Goal: Information Seeking & Learning: Learn about a topic

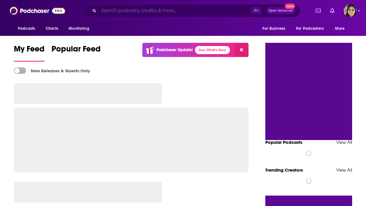
click at [130, 10] on input "Search podcasts, credits, & more..." at bounding box center [175, 10] width 152 height 9
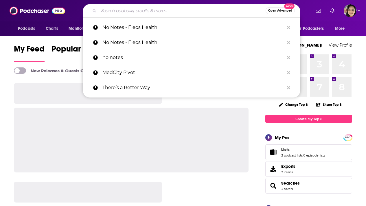
paste input "HerCsuite Radio - For Women Leaders on the Move"
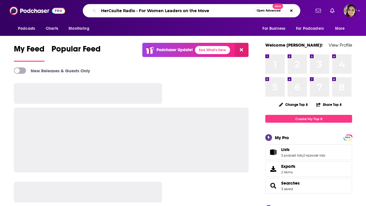
type input "HerCsuite Radio - For Women Leaders on the Move"
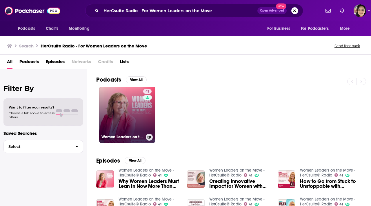
click at [121, 111] on link "41 Women Leaders on the Move - HerCsuite® Radio" at bounding box center [127, 115] width 56 height 56
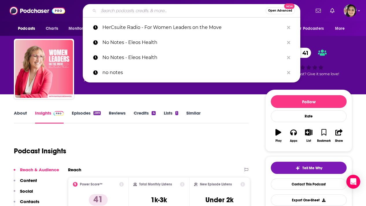
click at [164, 9] on input "Search podcasts, credits, & more..." at bounding box center [182, 10] width 167 height 9
paste input "Abundant Ever After with [PERSON_NAME],"
type input "Abundant Ever After with [PERSON_NAME],"
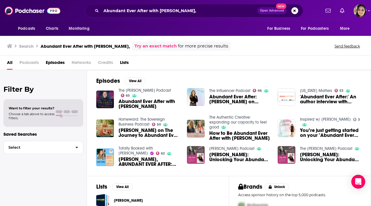
click at [139, 101] on span "Abundant Ever After with Cathy Heller" at bounding box center [148, 104] width 61 height 10
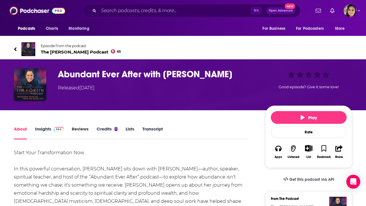
click at [17, 49] on link "Episode from the podcast The Jim Fortin Podcast 65" at bounding box center [183, 49] width 339 height 14
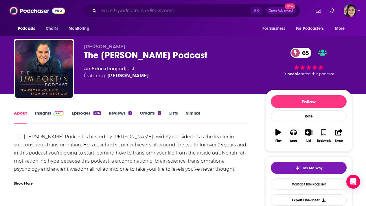
click at [158, 11] on input "Search podcasts, credits, & more..." at bounding box center [175, 10] width 152 height 9
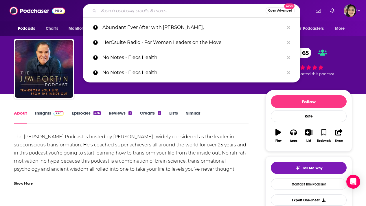
paste input "Faith Food Fellowship"
type input "Faith Food Fellowship"
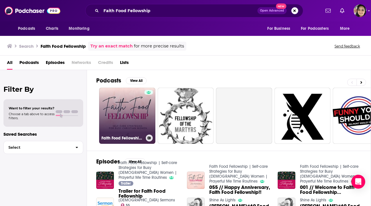
click at [114, 105] on link "Faith Food Fellowship | Self-care Strategies for Busy Christian Women | Prayerf…" at bounding box center [127, 116] width 56 height 56
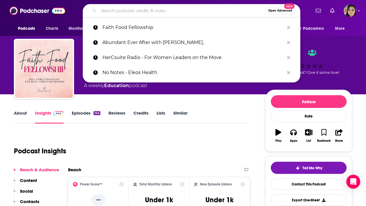
click at [157, 13] on input "Search podcasts, credits, & more..." at bounding box center [182, 10] width 167 height 9
paste input "The Power of Women: Women in Business"
type input "The Power of Women: Women in Business"
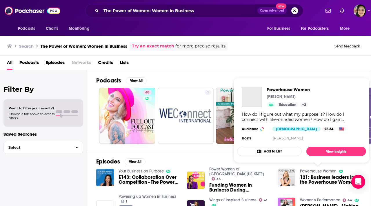
click at [318, 171] on link "Powerhouse Women" at bounding box center [318, 171] width 37 height 5
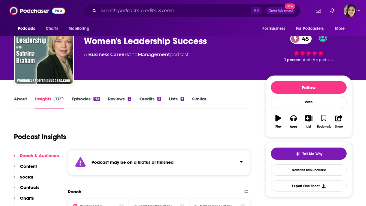
scroll to position [14, 0]
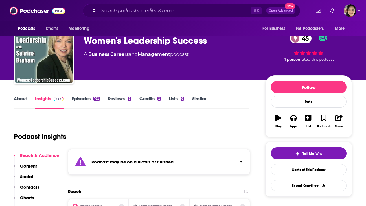
click at [88, 98] on link "Episodes 162" at bounding box center [86, 102] width 28 height 13
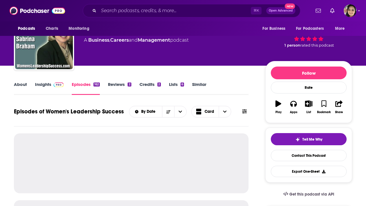
scroll to position [59, 0]
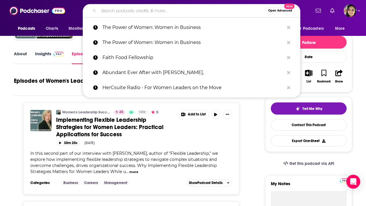
click at [162, 8] on input "Search podcasts, credits, & more..." at bounding box center [182, 10] width 167 height 9
paste input "The Midlife Makeover Show"
type input "The Midlife Makeover Show"
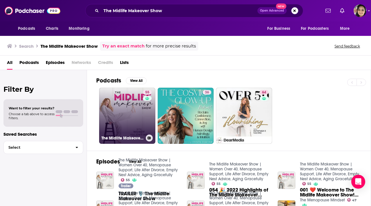
click at [111, 114] on link "55 The Midlife Makeover Show | Women Over 40, Menopause Support, Life After Div…" at bounding box center [127, 116] width 56 height 56
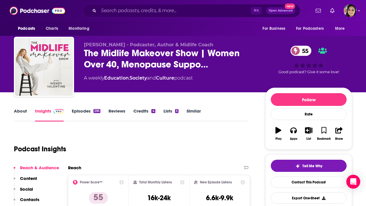
scroll to position [3, 0]
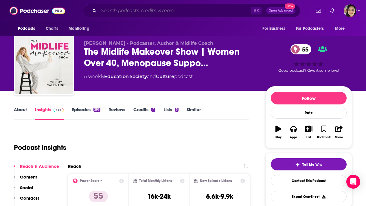
click at [150, 12] on input "Search podcasts, credits, & more..." at bounding box center [175, 10] width 152 height 9
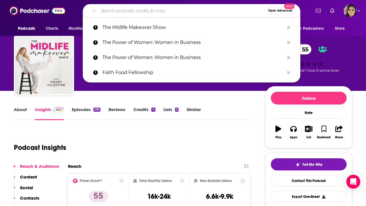
paste input "Women's Wellness with [PERSON_NAME],"
type input "Women's Wellness with [PERSON_NAME],"
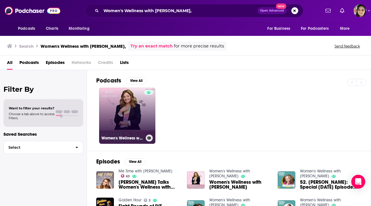
click at [119, 112] on link "Women's Wellness with [PERSON_NAME]" at bounding box center [127, 116] width 56 height 56
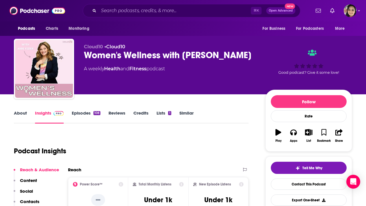
click at [18, 115] on link "About" at bounding box center [20, 116] width 13 height 13
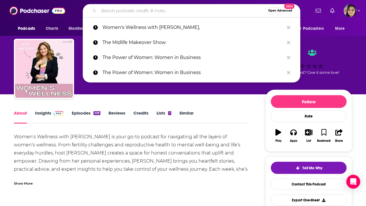
click at [157, 7] on input "Search podcasts, credits, & more..." at bounding box center [182, 10] width 167 height 9
paste input "Vibrant Happy Women"
type input "Vibrant Happy Women"
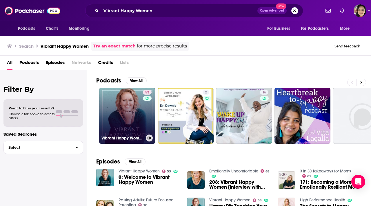
click at [119, 112] on link "53 Vibrant Happy Women" at bounding box center [127, 116] width 56 height 56
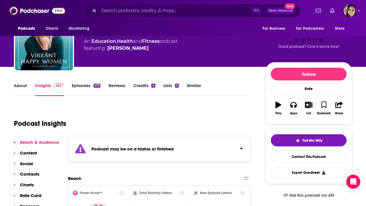
scroll to position [30, 0]
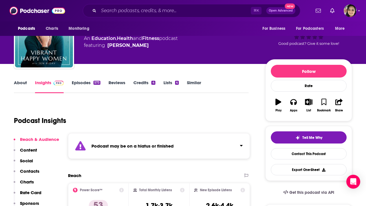
click at [74, 83] on link "Episodes 573" at bounding box center [86, 86] width 29 height 13
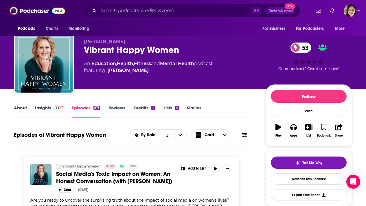
scroll to position [81, 0]
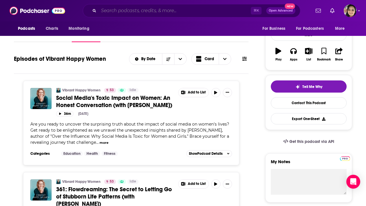
click at [149, 8] on input "Search podcasts, credits, & more..." at bounding box center [175, 10] width 152 height 9
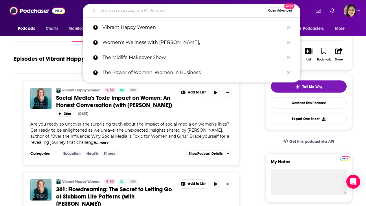
paste input "Women Amplified"
type input "Women Amplified"
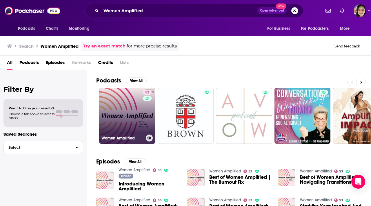
click at [127, 116] on link "53 Women Amplified" at bounding box center [127, 116] width 56 height 56
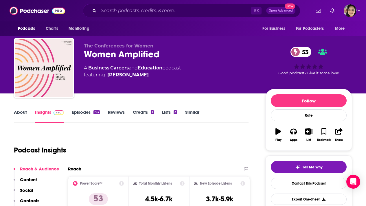
scroll to position [1, 0]
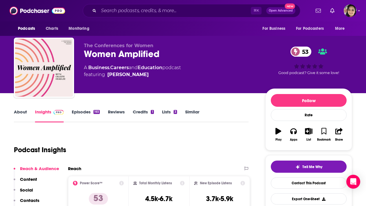
click at [79, 111] on link "Episodes 193" at bounding box center [86, 115] width 28 height 13
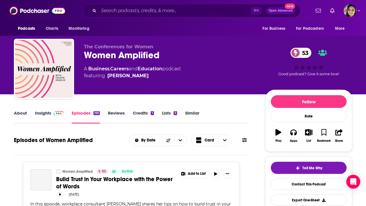
scroll to position [49, 0]
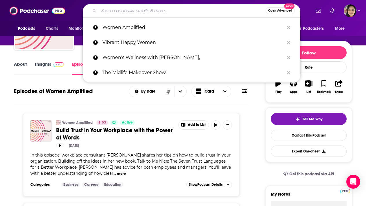
click at [157, 8] on input "Search podcasts, credits, & more..." at bounding box center [182, 10] width 167 height 9
paste input "She Is Unstoppable"
type input "She Is Unstoppable"
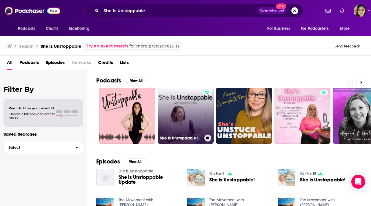
click at [179, 114] on link "She Is Unstoppable : Clarity + Strategy for Women Entrepreneurs" at bounding box center [186, 116] width 56 height 56
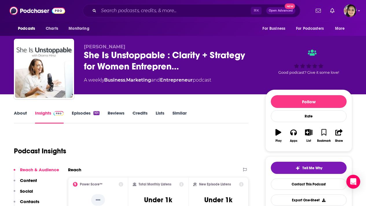
click at [78, 114] on link "Episodes 101" at bounding box center [86, 116] width 28 height 13
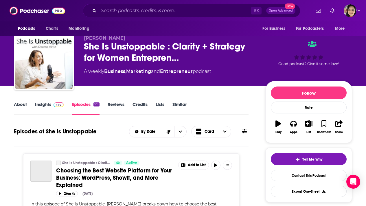
scroll to position [32, 0]
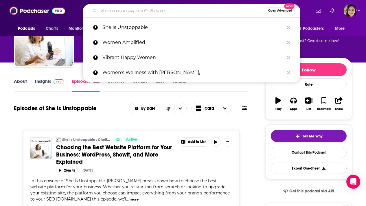
click at [152, 11] on input "Search podcasts, credits, & more..." at bounding box center [182, 10] width 167 height 9
paste input "Bossbabe podcast"
type input "Bossbabe podcast"
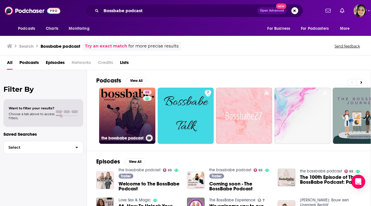
click at [123, 106] on link "65 the bossbabe podcast" at bounding box center [127, 116] width 56 height 56
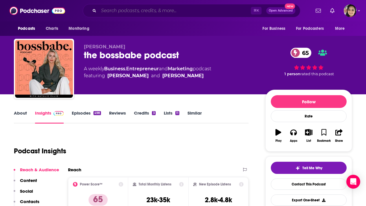
click at [159, 9] on input "Search podcasts, credits, & more..." at bounding box center [175, 10] width 152 height 9
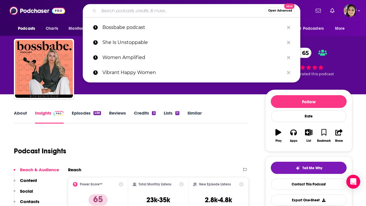
paste input "The Goal Digger Podcast"
type input "The Goal Digger Podcast"
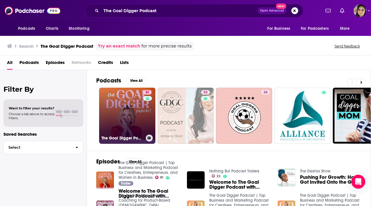
click at [122, 116] on link "81 The Goal Digger Podcast | Top Business and Marketing Podcast for Creatives, …" at bounding box center [127, 116] width 56 height 56
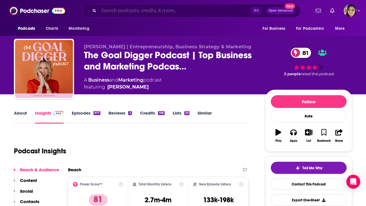
click at [152, 10] on input "Search podcasts, credits, & more..." at bounding box center [175, 10] width 152 height 9
paste input "Earn Your Happy"
type input "Earn Your Happy"
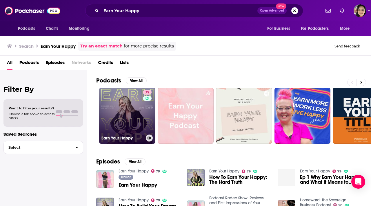
click at [131, 94] on link "79 Earn Your Happy" at bounding box center [127, 116] width 56 height 56
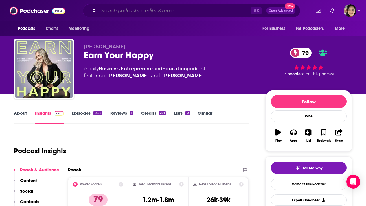
click at [148, 11] on input "Search podcasts, credits, & more..." at bounding box center [175, 10] width 152 height 9
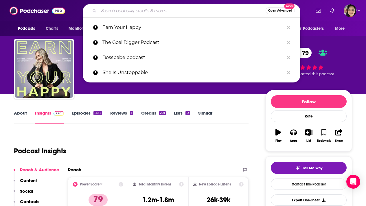
paste input "Style Your Mind Podcast"
type input "Style Your Mind Podcast"
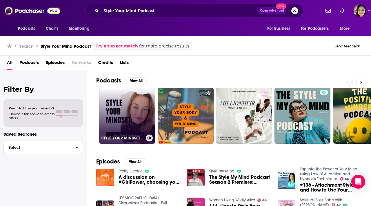
click at [121, 115] on link "STYLE YOUR MINDSET" at bounding box center [127, 116] width 56 height 56
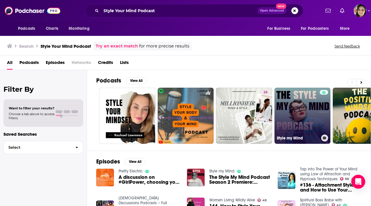
click at [292, 116] on link "Style my Mind" at bounding box center [302, 116] width 56 height 56
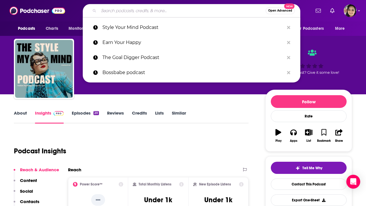
click at [156, 13] on input "Search podcasts, credits, & more..." at bounding box center [182, 10] width 167 height 9
paste input "Ignite Your Dream"
type input "Ignite Your Dream"
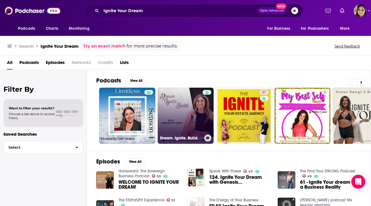
click at [188, 116] on link "Dream. Ignite. Build." at bounding box center [186, 116] width 56 height 56
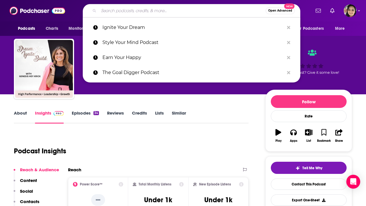
click at [155, 7] on input "Search podcasts, credits, & more..." at bounding box center [182, 10] width 167 height 9
paste input "Women Inspiring Women Women at Work"
type input "Women Inspiring Women Women at Work"
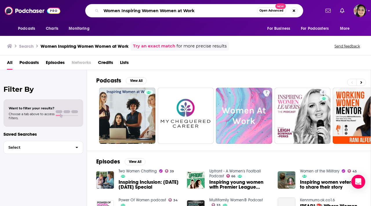
drag, startPoint x: 159, startPoint y: 12, endPoint x: 101, endPoint y: 11, distance: 58.5
click at [101, 11] on input "Women Inspiring Women Women at Work" at bounding box center [179, 10] width 156 height 9
type input "Women at Work"
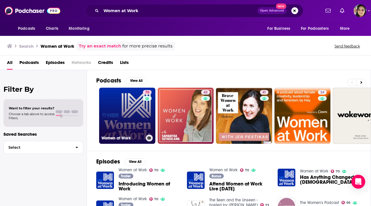
click at [117, 113] on link "70 Women at Work" at bounding box center [127, 116] width 56 height 56
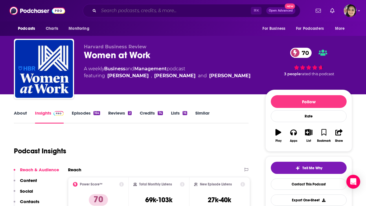
click at [152, 11] on input "Search podcasts, credits, & more..." at bounding box center [175, 10] width 152 height 9
paste input "The Oneder Podcast"
type input "The Oneder Podcast"
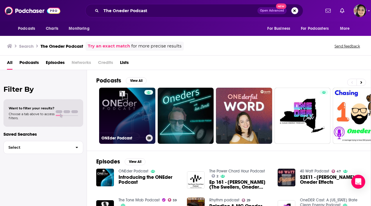
click at [129, 114] on link "ONEder Podcast" at bounding box center [127, 116] width 56 height 56
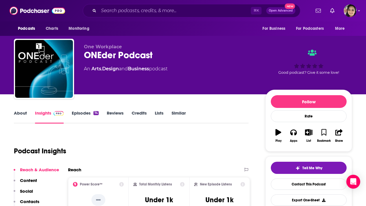
scroll to position [27, 0]
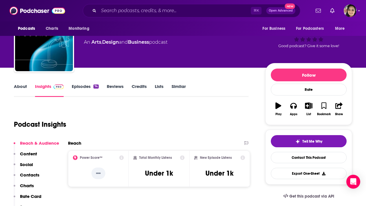
click at [77, 87] on link "Episodes 74" at bounding box center [85, 90] width 27 height 13
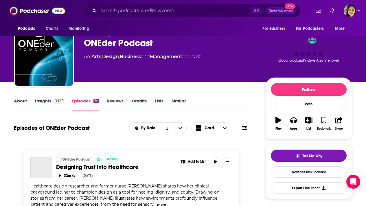
scroll to position [9, 0]
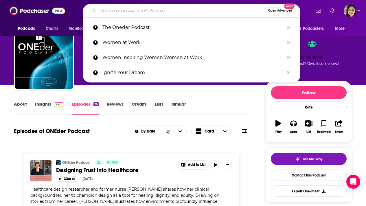
click at [131, 12] on input "Search podcasts, credits, & more..." at bounding box center [182, 10] width 167 height 9
paste input "Workplace Innovator Podcast"
type input "Workplace Innovator Podcast"
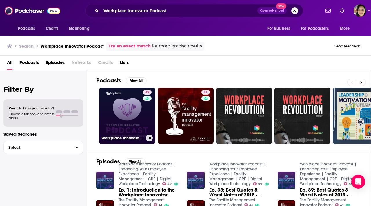
click at [114, 109] on link "49 Workplace Innovator Podcast | Enhancing Your Employee Experience | Facility …" at bounding box center [127, 116] width 56 height 56
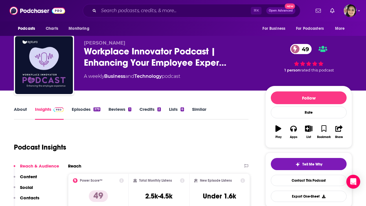
scroll to position [6, 0]
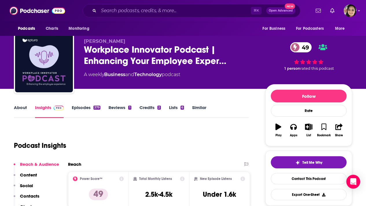
click at [17, 107] on link "About" at bounding box center [20, 111] width 13 height 13
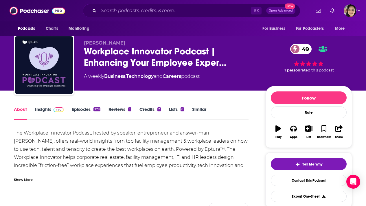
scroll to position [5, 0]
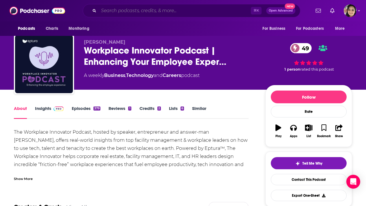
click at [147, 13] on input "Search podcasts, credits, & more..." at bounding box center [175, 10] width 152 height 9
paste input "Built Environment Matters"
type input "Built Environment Matters"
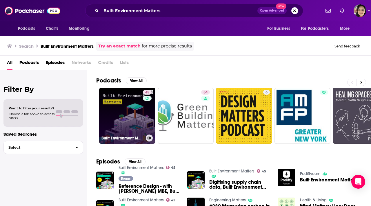
click at [116, 108] on link "45 Built Environment Matters" at bounding box center [127, 116] width 56 height 56
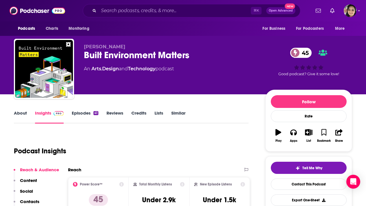
click at [22, 112] on link "About" at bounding box center [20, 116] width 13 height 13
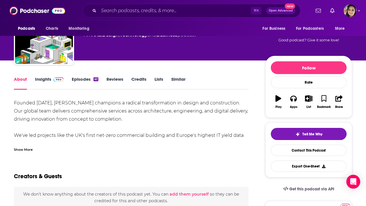
scroll to position [34, 0]
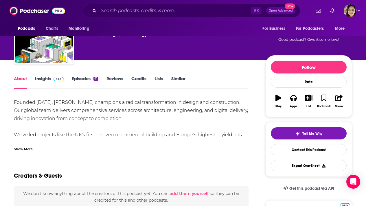
click at [23, 149] on div "Show More" at bounding box center [23, 149] width 19 height 6
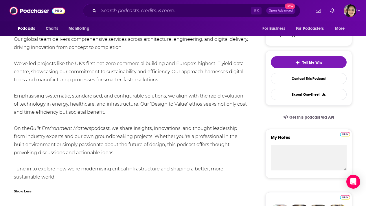
scroll to position [116, 0]
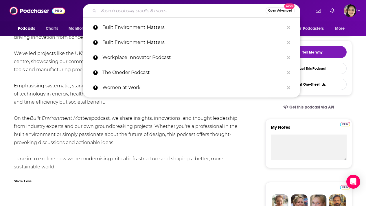
click at [151, 12] on input "Search podcasts, credits, & more..." at bounding box center [182, 10] width 167 height 9
paste input "Design Matters"
type input "Design Matters"
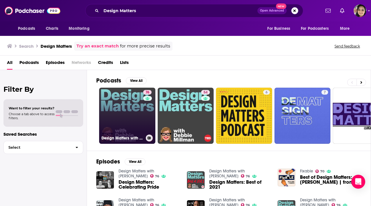
click at [122, 103] on link "76 Design Matters with [PERSON_NAME]" at bounding box center [127, 116] width 56 height 56
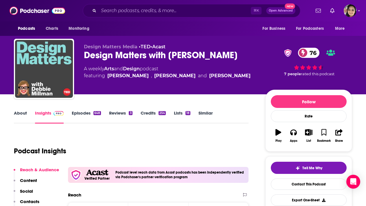
click at [20, 111] on link "About" at bounding box center [20, 116] width 13 height 13
